Goal: Task Accomplishment & Management: Manage account settings

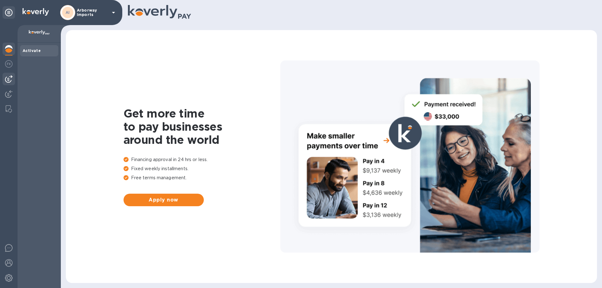
click at [7, 82] on img at bounding box center [9, 79] width 8 height 8
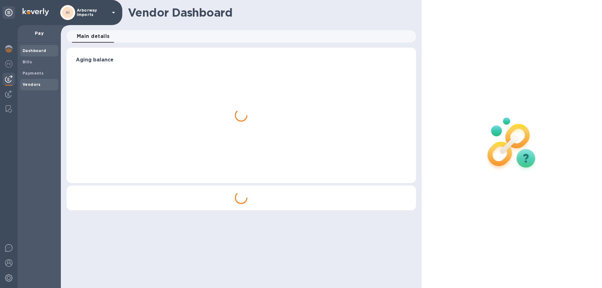
click at [28, 85] on b "Vendors" at bounding box center [32, 84] width 18 height 5
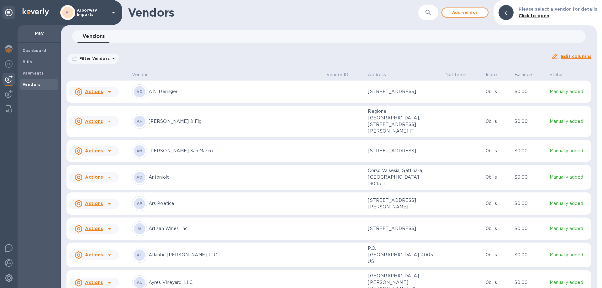
click at [186, 97] on div "AD A.N. [PERSON_NAME]" at bounding box center [226, 91] width 189 height 15
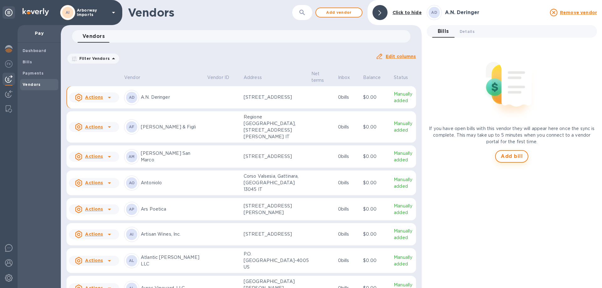
click at [507, 157] on span "Add bill" at bounding box center [512, 157] width 22 height 8
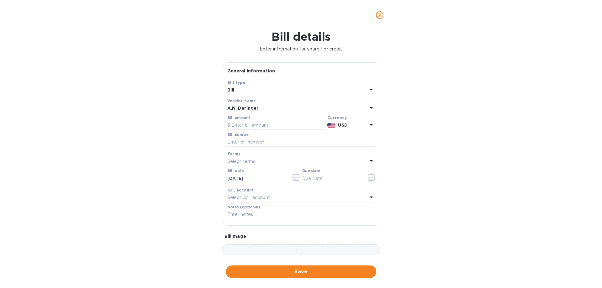
click at [271, 120] on div "Bill amount" at bounding box center [276, 123] width 98 height 14
click at [270, 124] on input "text" at bounding box center [276, 125] width 98 height 9
type input "1,006.00"
click at [251, 146] on input "text" at bounding box center [301, 142] width 148 height 9
type input "19664469"
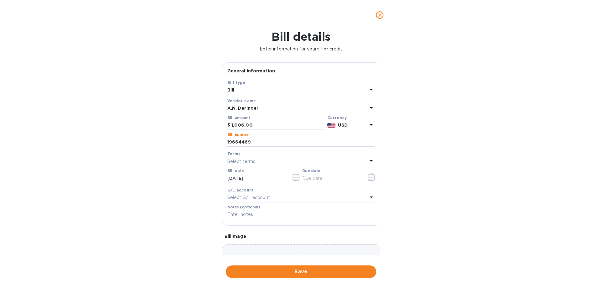
click at [369, 177] on icon "button" at bounding box center [371, 177] width 7 height 8
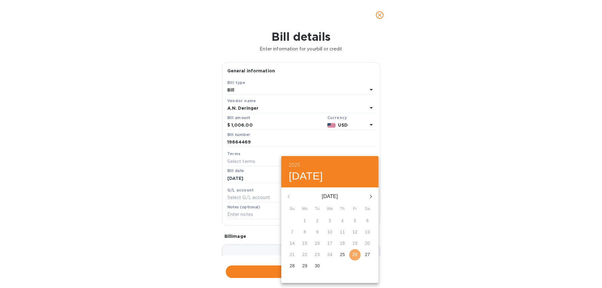
click at [356, 255] on p "26" at bounding box center [355, 255] width 5 height 6
type input "[DATE]"
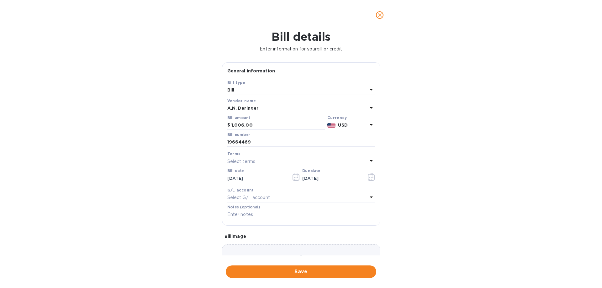
click at [321, 253] on div "Choose a bill and drag it here" at bounding box center [301, 267] width 158 height 45
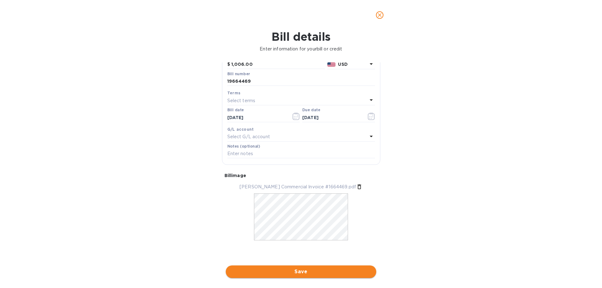
click at [296, 272] on span "Save" at bounding box center [301, 272] width 141 height 8
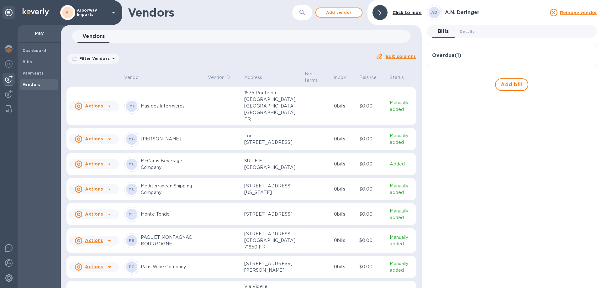
scroll to position [2279, 0]
click at [331, 13] on span "Add vendor" at bounding box center [339, 13] width 36 height 8
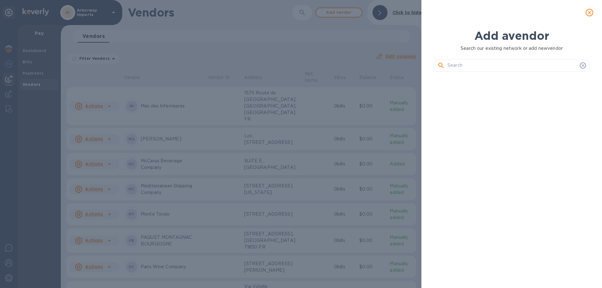
scroll to position [190, 159]
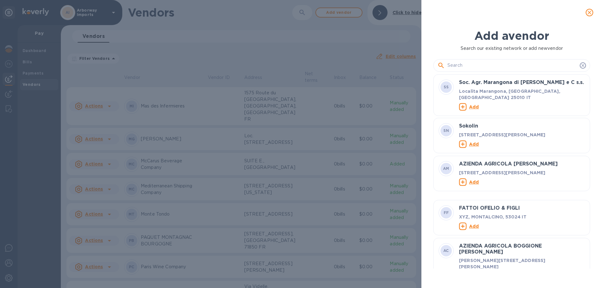
click at [473, 66] on input "text" at bounding box center [513, 65] width 130 height 9
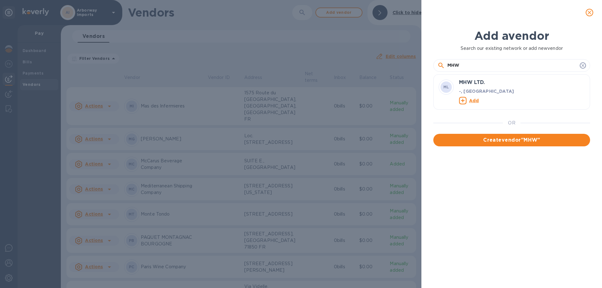
type input "MHW"
click at [471, 100] on u "Add" at bounding box center [474, 100] width 10 height 5
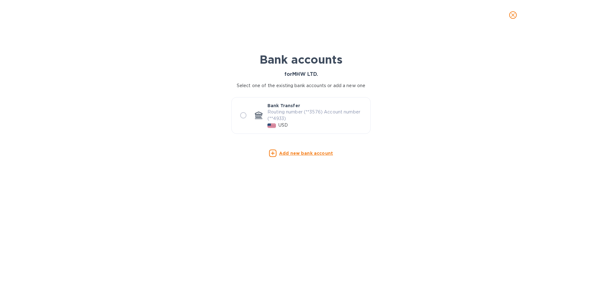
click at [301, 119] on p "Routing number (**3576) Account number (**4933)" at bounding box center [317, 115] width 98 height 13
radio input "true"
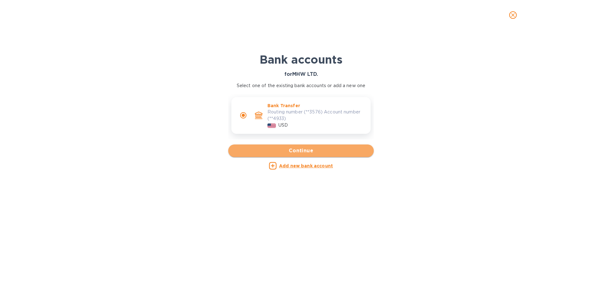
click at [324, 150] on span "Continue" at bounding box center [300, 151] width 135 height 8
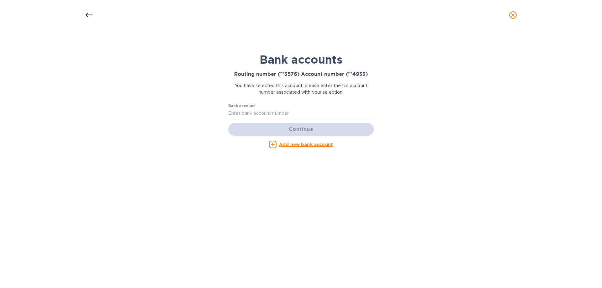
click at [279, 112] on input "text" at bounding box center [301, 113] width 146 height 9
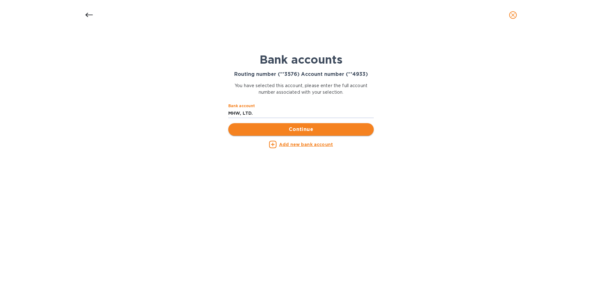
type input "MHW, LTD."
click at [282, 128] on span "Continue" at bounding box center [300, 130] width 135 height 8
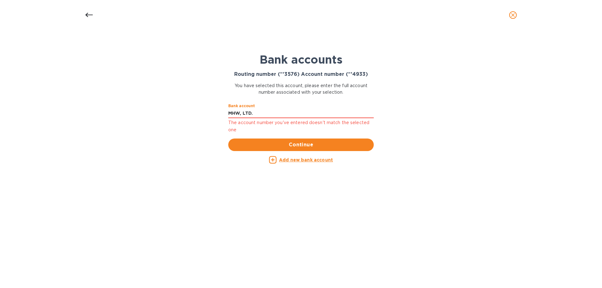
drag, startPoint x: 268, startPoint y: 115, endPoint x: 158, endPoint y: 108, distance: 109.4
click at [159, 108] on div "Bank accounts Routing number (**3576) Account number (**4933) You have selected…" at bounding box center [301, 159] width 602 height 258
type input "1502824933"
click at [247, 146] on span "Continue" at bounding box center [300, 145] width 135 height 8
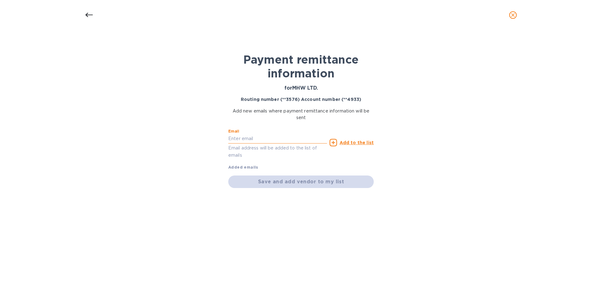
click at [247, 139] on input "text" at bounding box center [277, 138] width 99 height 9
type input "[PERSON_NAME][EMAIL_ADDRESS][DOMAIN_NAME]"
click at [352, 143] on u "Add to the list" at bounding box center [357, 142] width 34 height 5
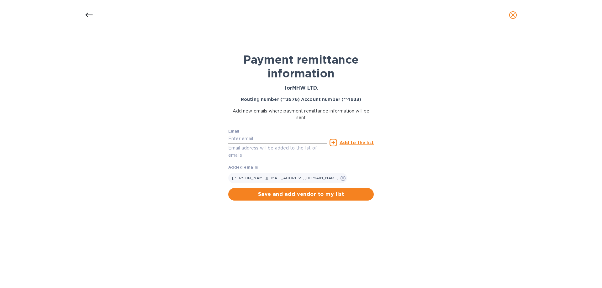
drag, startPoint x: 245, startPoint y: 141, endPoint x: 248, endPoint y: 141, distance: 3.5
click at [245, 141] on input "text" at bounding box center [277, 138] width 99 height 9
paste input "[EMAIL_ADDRESS][DOMAIN_NAME]"
type input "[EMAIL_ADDRESS][DOMAIN_NAME]"
click at [357, 143] on u "Add to the list" at bounding box center [357, 142] width 34 height 5
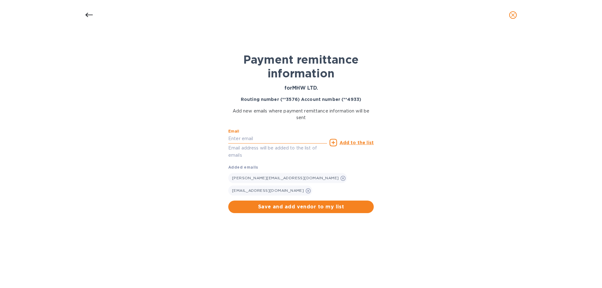
click at [266, 135] on input "text" at bounding box center [277, 138] width 99 height 9
paste input "[EMAIL_ADDRESS][DOMAIN_NAME]"
type input "[EMAIL_ADDRESS][DOMAIN_NAME]"
click at [366, 140] on u "Add to the list" at bounding box center [357, 142] width 34 height 5
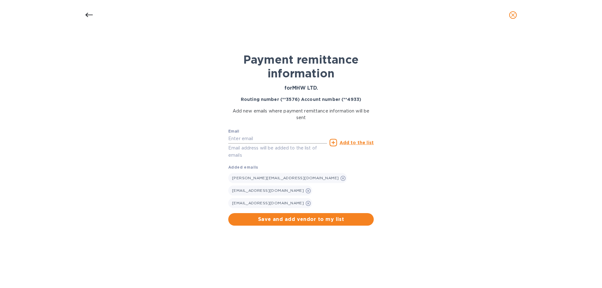
click at [289, 137] on input "text" at bounding box center [277, 138] width 99 height 9
type input "[EMAIL_ADDRESS][DOMAIN_NAME]"
click at [350, 142] on u "Add to the list" at bounding box center [357, 142] width 34 height 5
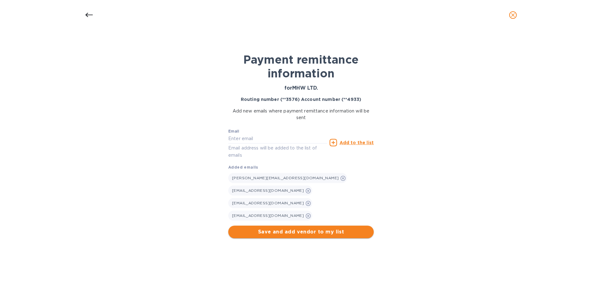
click at [354, 228] on span "Save and add vendor to my list" at bounding box center [300, 232] width 135 height 8
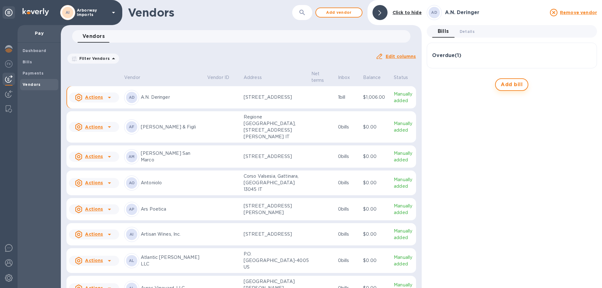
click at [511, 85] on span "Add bill" at bounding box center [512, 85] width 22 height 8
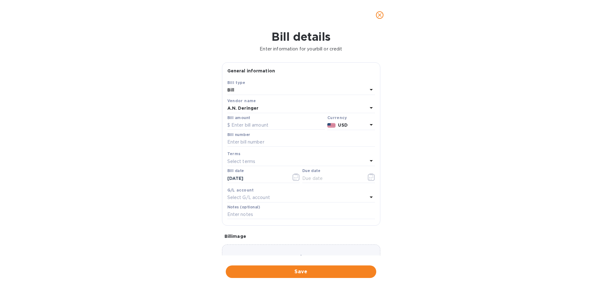
click at [298, 107] on div "A.N. Deringer" at bounding box center [297, 108] width 140 height 9
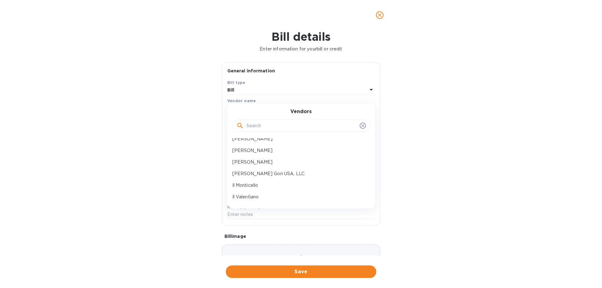
scroll to position [690, 0]
click at [261, 165] on p "MHW LTD." at bounding box center [298, 168] width 133 height 7
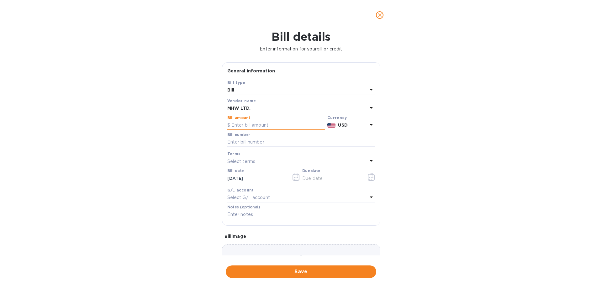
click at [266, 128] on input "text" at bounding box center [276, 125] width 98 height 9
type input "6,480.00"
click at [260, 148] on div at bounding box center [301, 147] width 148 height 1
click at [283, 144] on input "text" at bounding box center [301, 142] width 148 height 9
type input "SWA000051281"
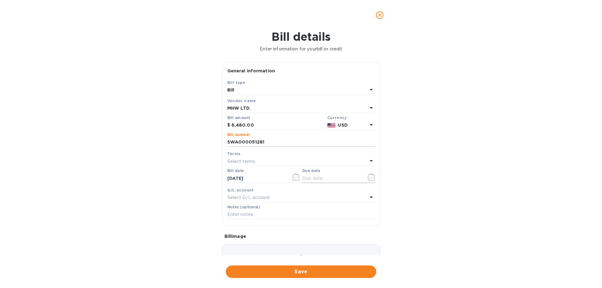
click at [368, 176] on icon "button" at bounding box center [371, 177] width 7 height 8
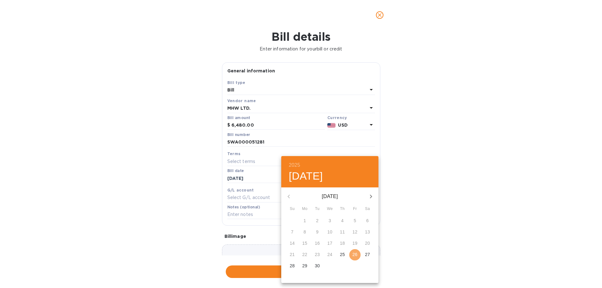
click at [352, 255] on span "26" at bounding box center [354, 255] width 11 height 6
type input "[DATE]"
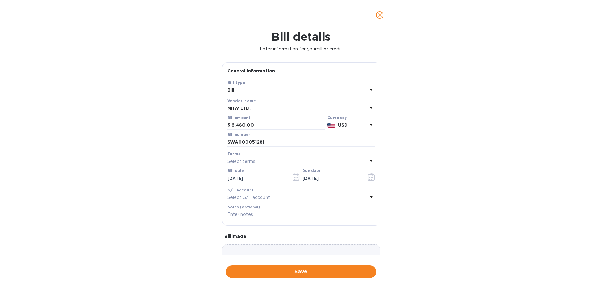
click at [256, 248] on div "Choose a bill and drag it here" at bounding box center [301, 267] width 158 height 45
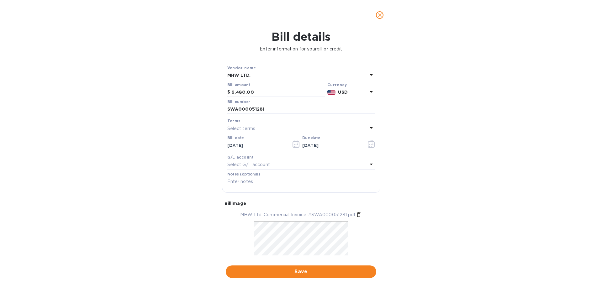
scroll to position [61, 0]
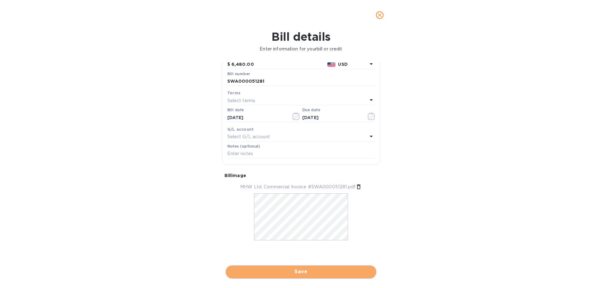
click at [327, 266] on button "Save" at bounding box center [301, 272] width 151 height 13
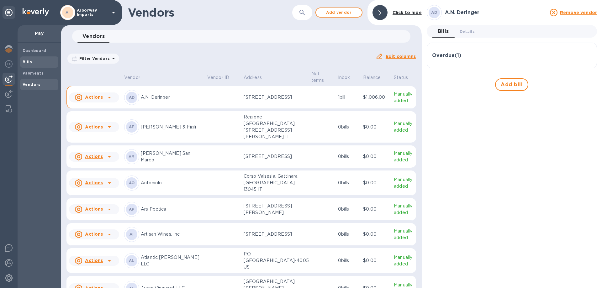
click at [27, 61] on b "Bills" at bounding box center [27, 62] width 9 height 5
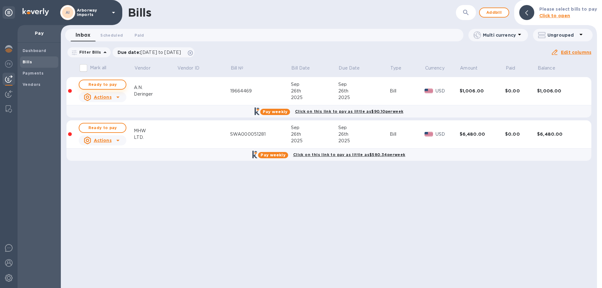
click at [104, 87] on span "Ready to pay" at bounding box center [102, 85] width 36 height 8
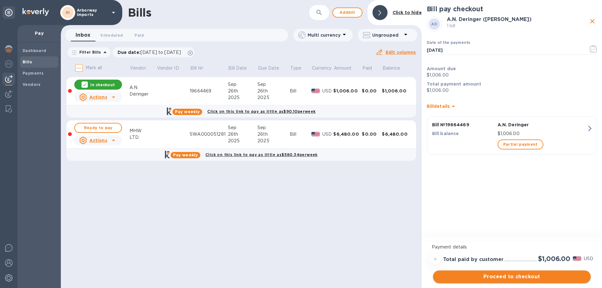
click at [525, 277] on span "Proceed to checkout" at bounding box center [512, 277] width 148 height 8
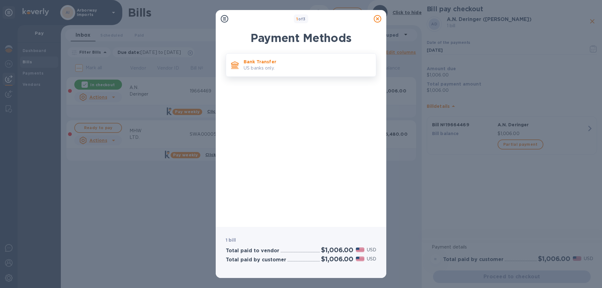
click at [295, 67] on p "US banks only." at bounding box center [307, 68] width 127 height 7
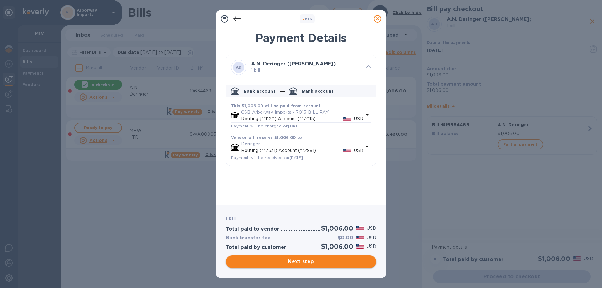
click at [301, 268] on button "Next step" at bounding box center [301, 262] width 151 height 13
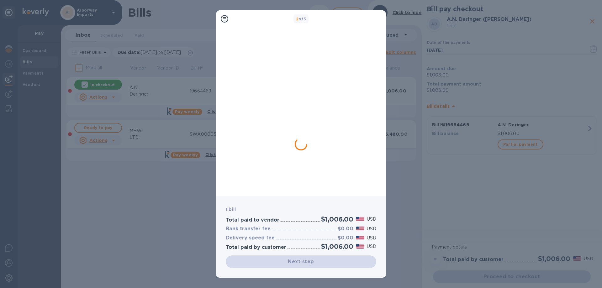
click at [175, 210] on div "2 of 3 1 bill Total paid to vendor $1,006.00 USD Bank transfer fee $0.00 USD De…" at bounding box center [301, 144] width 602 height 288
click at [279, 166] on div at bounding box center [301, 111] width 151 height 160
click at [226, 21] on icon at bounding box center [225, 19] width 8 height 8
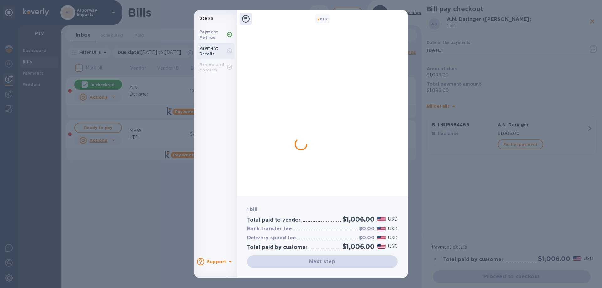
click at [250, 19] on div at bounding box center [246, 19] width 13 height 13
click at [247, 19] on icon at bounding box center [246, 19] width 8 height 8
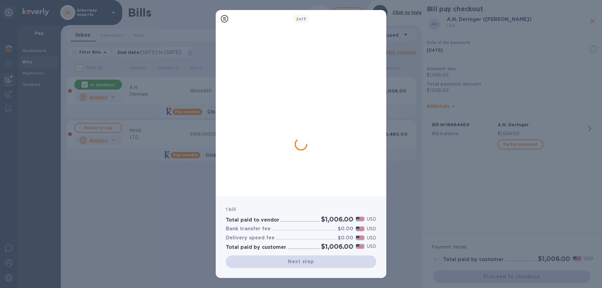
click at [230, 19] on div at bounding box center [224, 19] width 13 height 13
click at [225, 19] on icon at bounding box center [225, 19] width 8 height 8
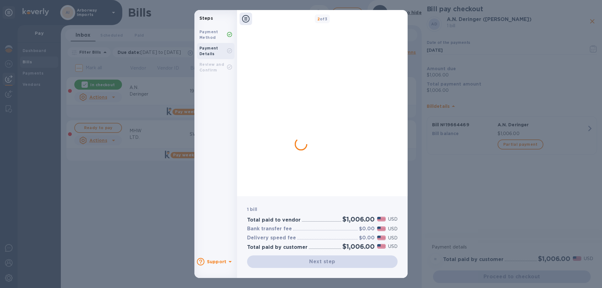
click at [201, 49] on b "Payment Details" at bounding box center [208, 51] width 19 height 10
click at [204, 38] on b "Payment Method" at bounding box center [208, 34] width 19 height 10
click at [230, 34] on icon at bounding box center [229, 34] width 5 height 5
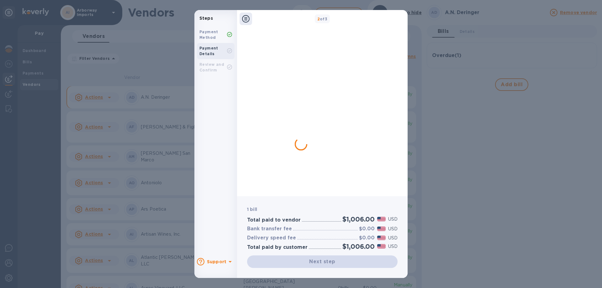
click at [427, 63] on div "Steps Payment Method Payment Details Review and Confirm Support 2 of 3 1 bill T…" at bounding box center [301, 144] width 602 height 288
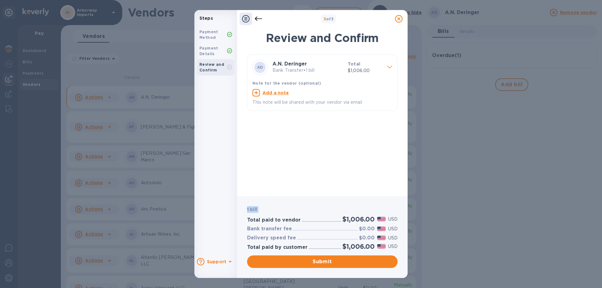
click at [427, 63] on div "Steps Payment Method Payment Details Review and Confirm Support 3 of 3 Review a…" at bounding box center [301, 144] width 602 height 288
drag, startPoint x: 427, startPoint y: 63, endPoint x: 413, endPoint y: 19, distance: 45.9
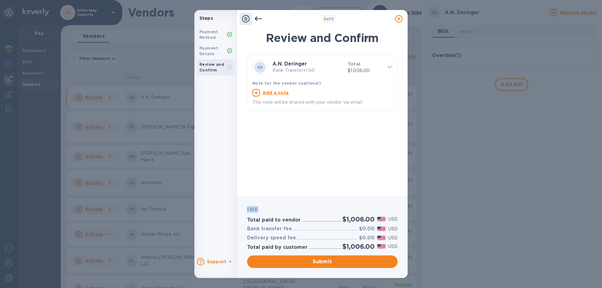
click at [427, 59] on div "Steps Payment Method Payment Details Review and Confirm Support 3 of 3 Review a…" at bounding box center [301, 144] width 602 height 288
click at [332, 261] on span "Submit" at bounding box center [322, 262] width 141 height 8
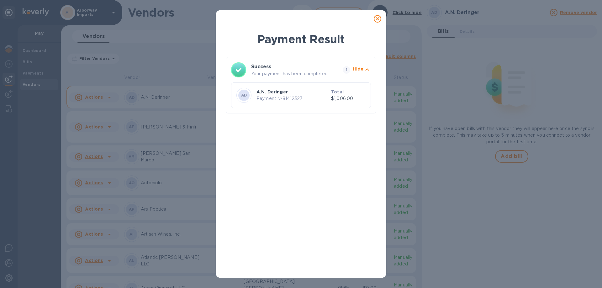
click at [376, 18] on icon at bounding box center [378, 19] width 8 height 8
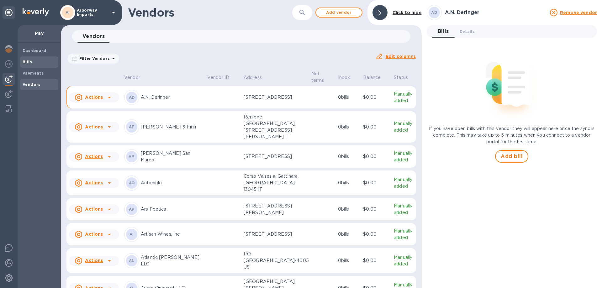
click at [43, 66] on div "Bills" at bounding box center [39, 61] width 38 height 11
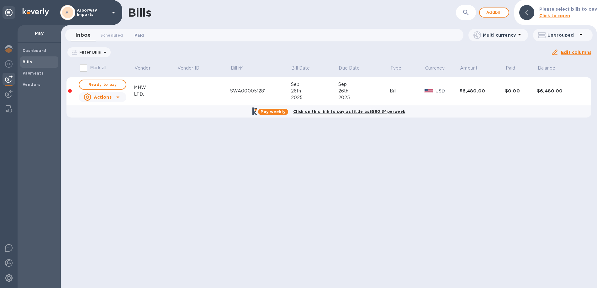
click at [137, 34] on span "Paid 0" at bounding box center [139, 35] width 9 height 7
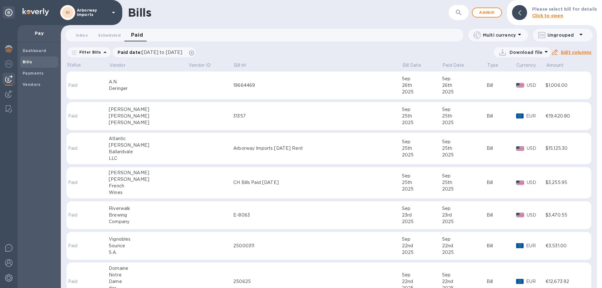
click at [233, 85] on div "19664469" at bounding box center [317, 85] width 169 height 7
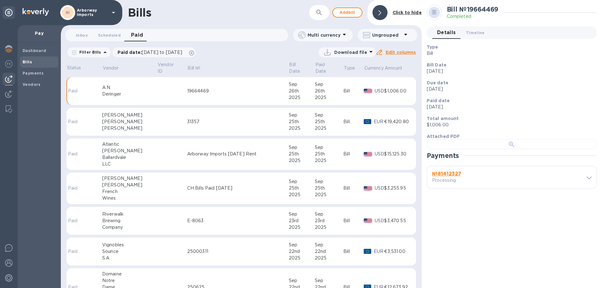
scroll to position [121, 0]
click at [475, 177] on h3 "№ 81412327" at bounding box center [468, 174] width 72 height 6
click at [451, 177] on b "№ 81412327" at bounding box center [446, 174] width 29 height 6
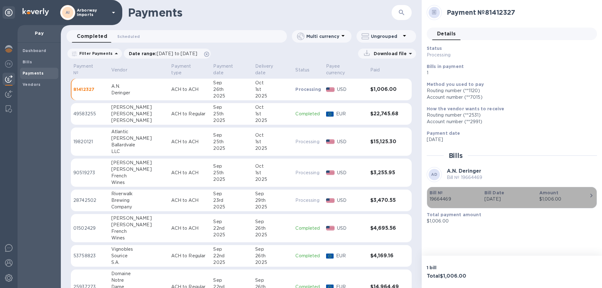
click at [477, 199] on p "19664469" at bounding box center [455, 199] width 50 height 7
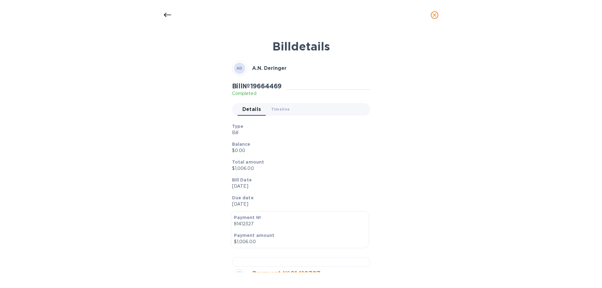
click at [307, 139] on div "Balance $0.00" at bounding box center [299, 148] width 138 height 18
click at [164, 14] on div at bounding box center [167, 15] width 15 height 15
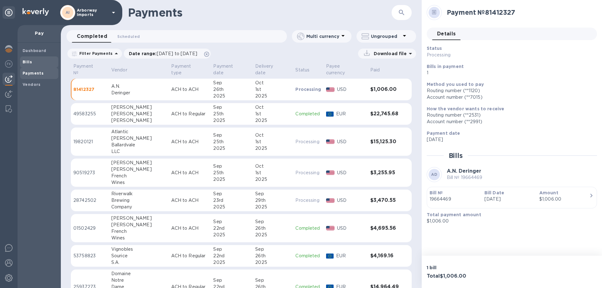
click at [40, 64] on span "Bills" at bounding box center [39, 62] width 33 height 6
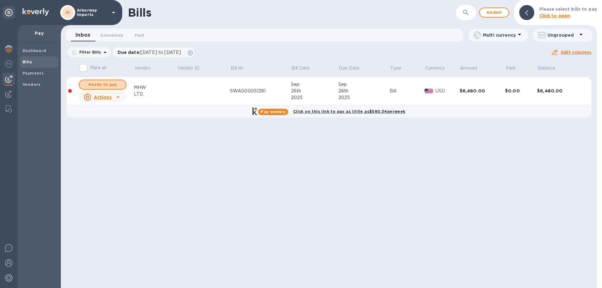
click at [103, 85] on span "Ready to pay" at bounding box center [102, 85] width 36 height 8
checkbox input "true"
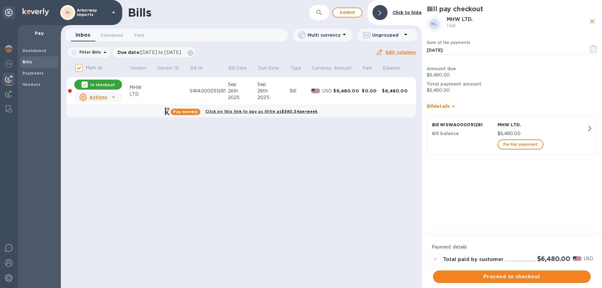
drag, startPoint x: 535, startPoint y: 275, endPoint x: 507, endPoint y: 284, distance: 29.3
click at [507, 284] on div "Proceed to checkout" at bounding box center [512, 276] width 160 height 15
click at [506, 279] on span "Proceed to checkout" at bounding box center [512, 277] width 148 height 8
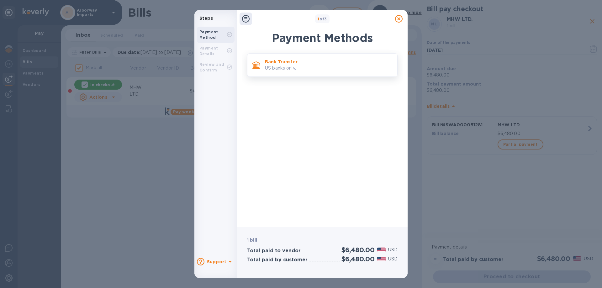
click at [312, 67] on p "US banks only." at bounding box center [328, 68] width 127 height 7
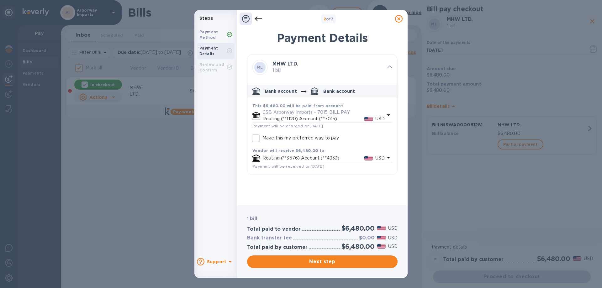
click at [255, 137] on input "Make this my preferred way to pay" at bounding box center [255, 138] width 13 height 13
checkbox input "true"
click at [308, 263] on span "Next step" at bounding box center [322, 262] width 141 height 8
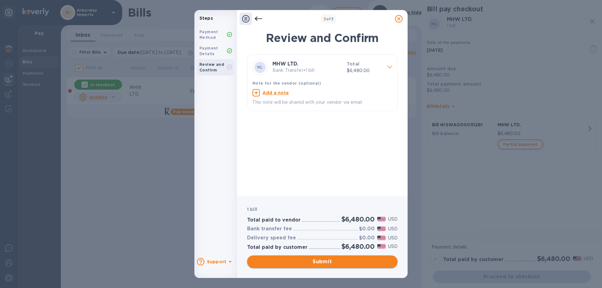
click at [307, 261] on span "Submit" at bounding box center [322, 262] width 141 height 8
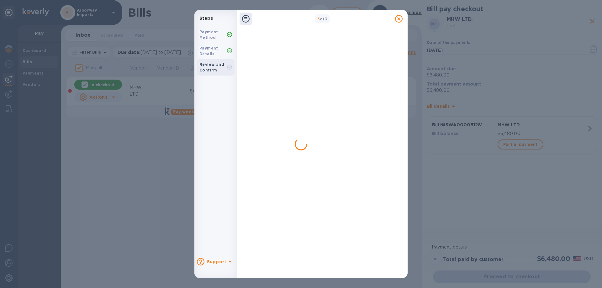
checkbox input "false"
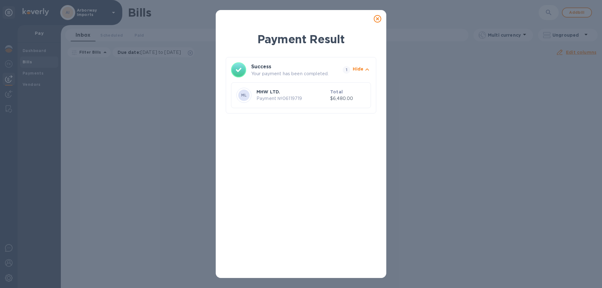
click at [377, 18] on icon at bounding box center [378, 19] width 8 height 8
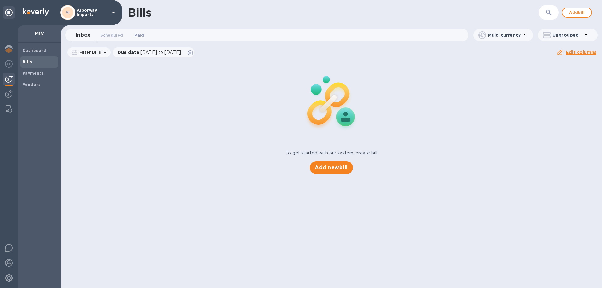
click at [135, 35] on span "Paid 0" at bounding box center [139, 35] width 9 height 7
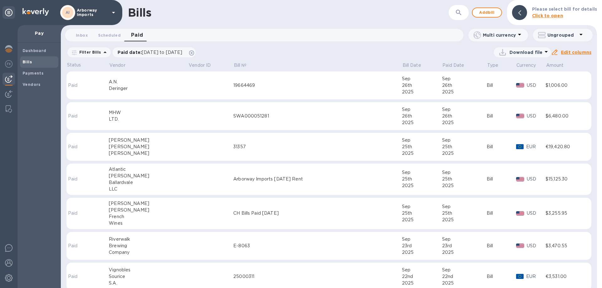
click at [239, 115] on div "SWA000051281" at bounding box center [317, 116] width 169 height 7
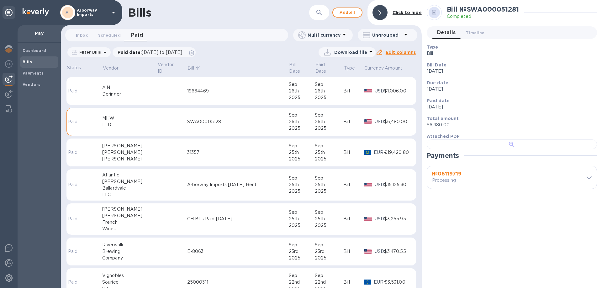
scroll to position [121, 0]
click at [449, 177] on b "№ 06119719" at bounding box center [446, 174] width 29 height 6
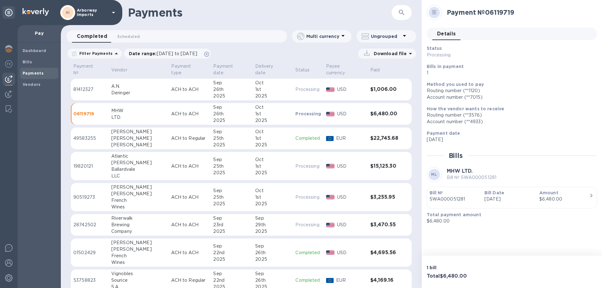
click at [512, 190] on p "Bill Date" at bounding box center [510, 193] width 50 height 6
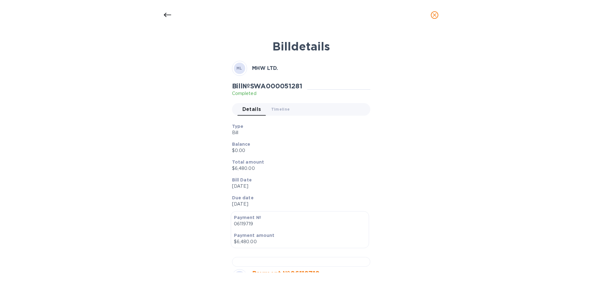
click at [320, 130] on p "Bill" at bounding box center [298, 133] width 133 height 7
